Goal: Information Seeking & Learning: Learn about a topic

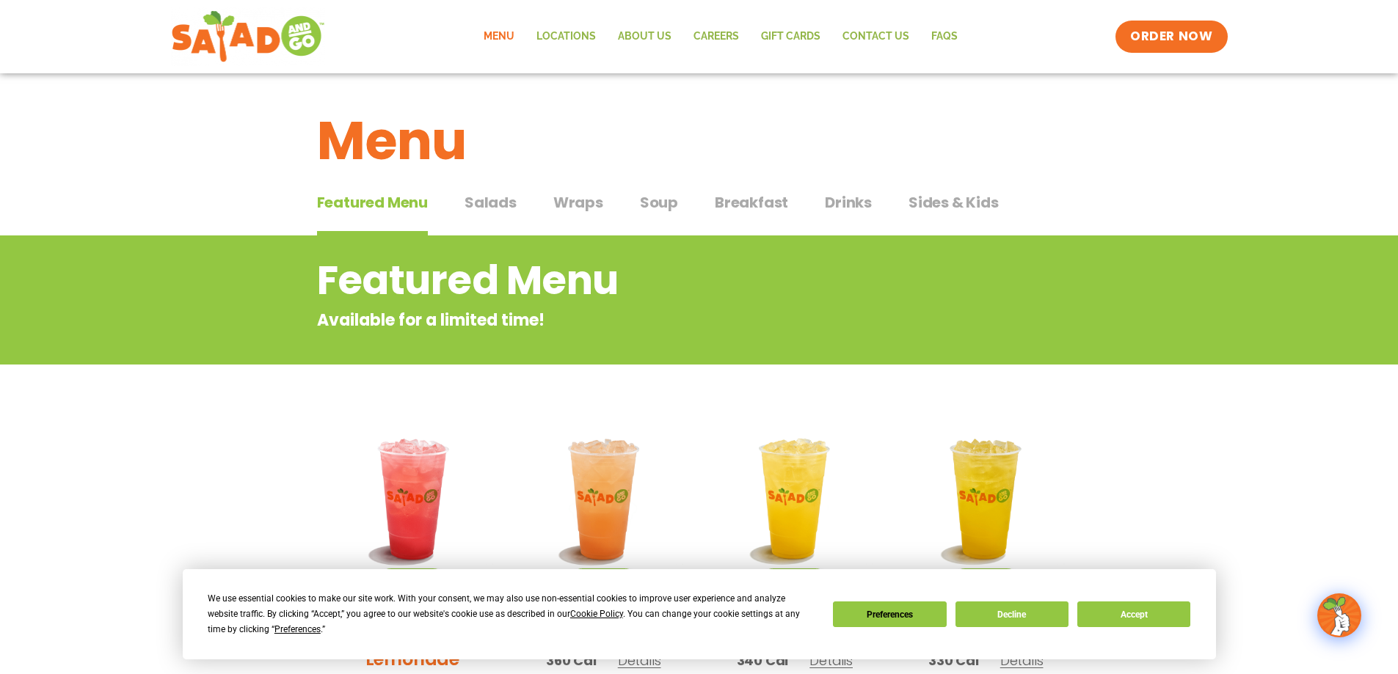
click at [965, 206] on span "Sides & Kids" at bounding box center [953, 203] width 90 height 22
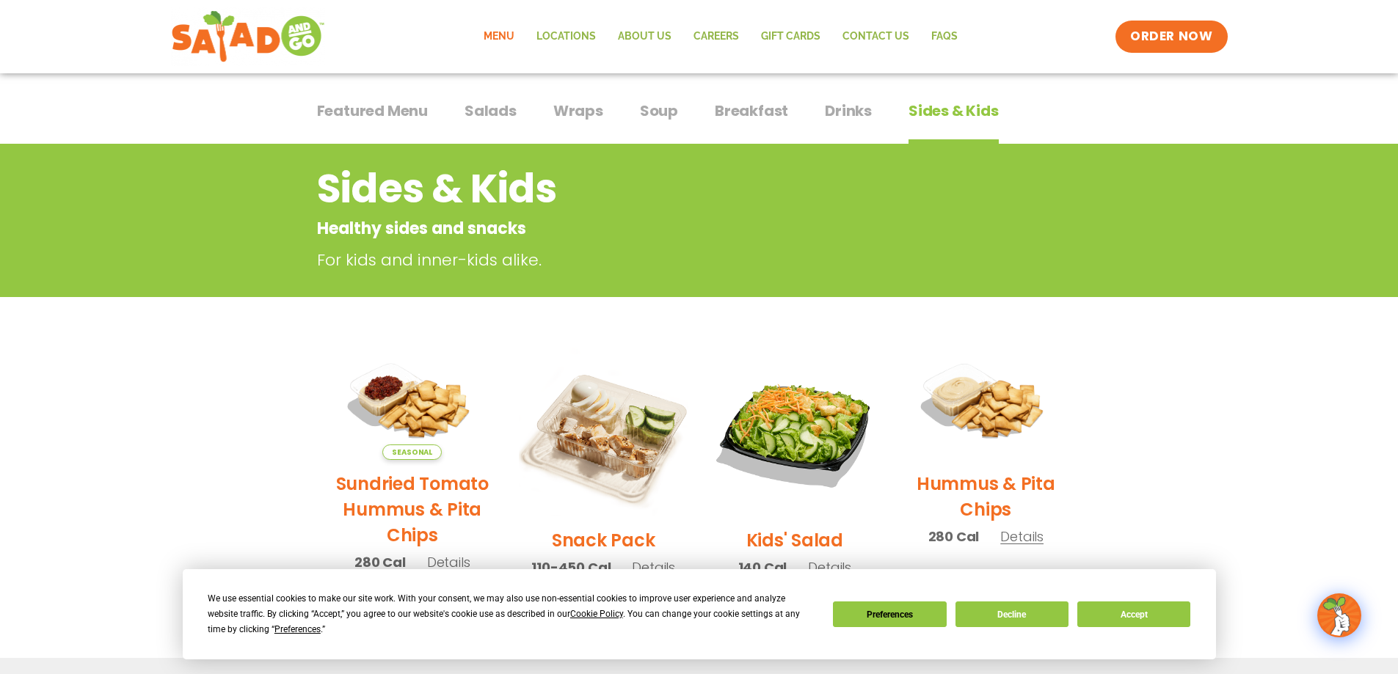
scroll to position [91, 0]
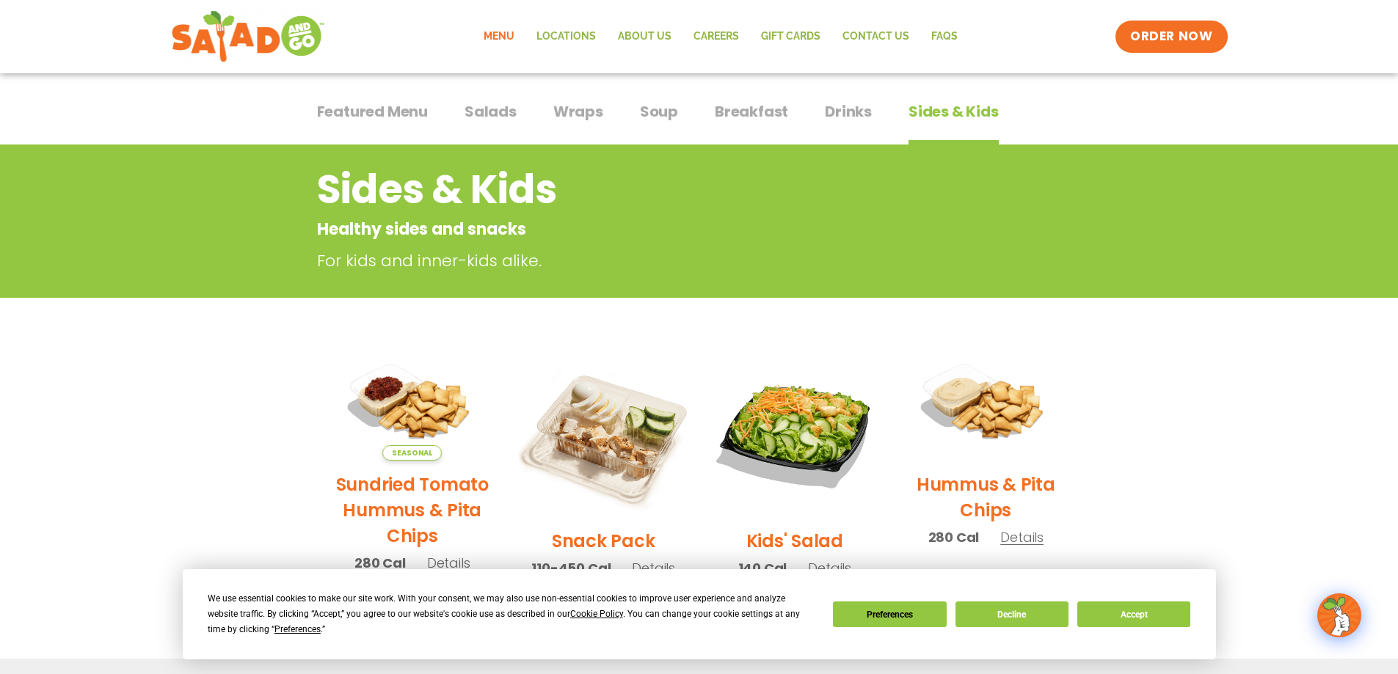
click at [652, 114] on span "Soup" at bounding box center [659, 112] width 38 height 22
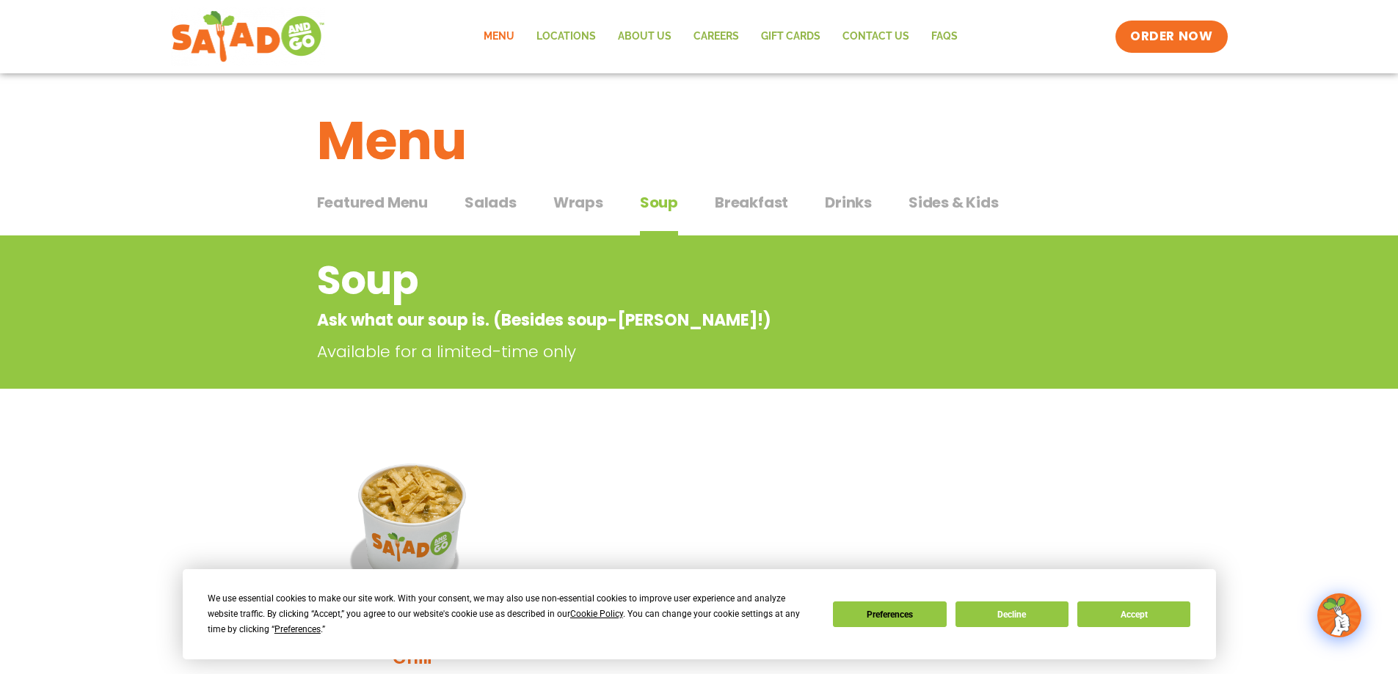
click at [759, 203] on span "Breakfast" at bounding box center [751, 203] width 73 height 22
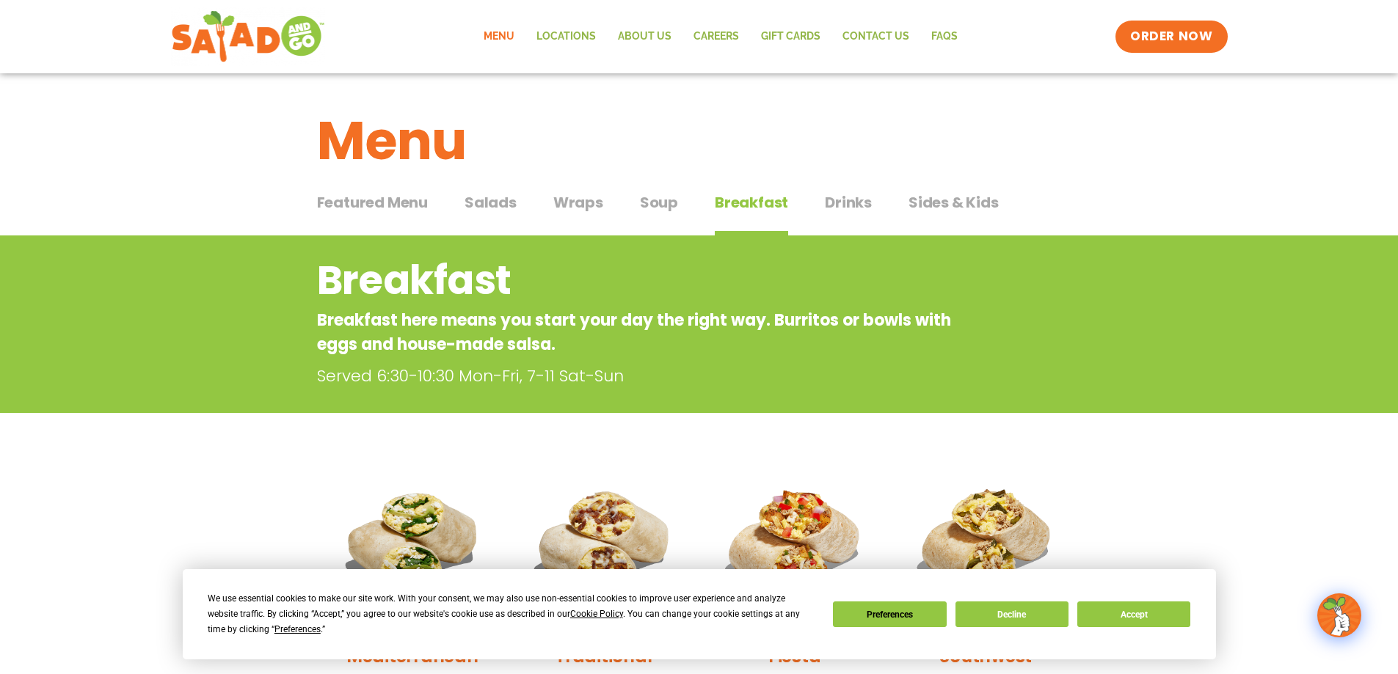
click at [575, 201] on span "Wraps" at bounding box center [578, 203] width 50 height 22
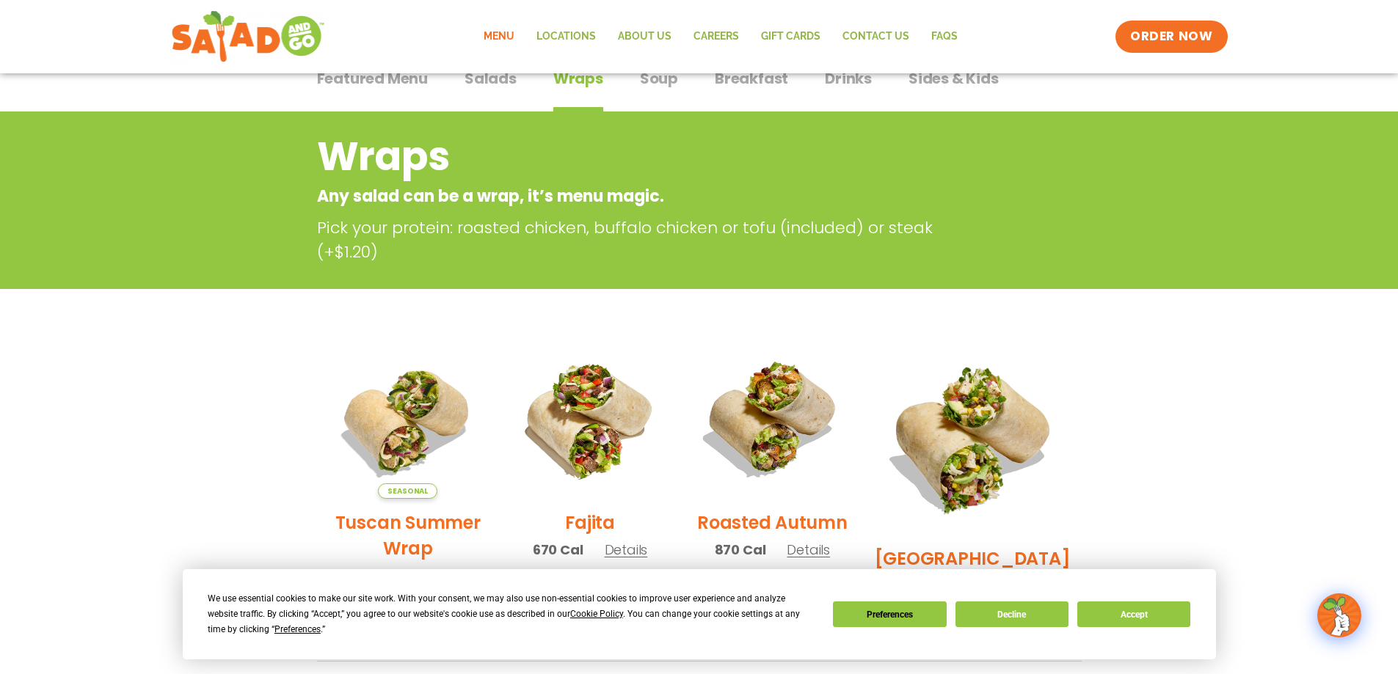
scroll to position [73, 0]
